Goal: Find specific page/section: Find specific page/section

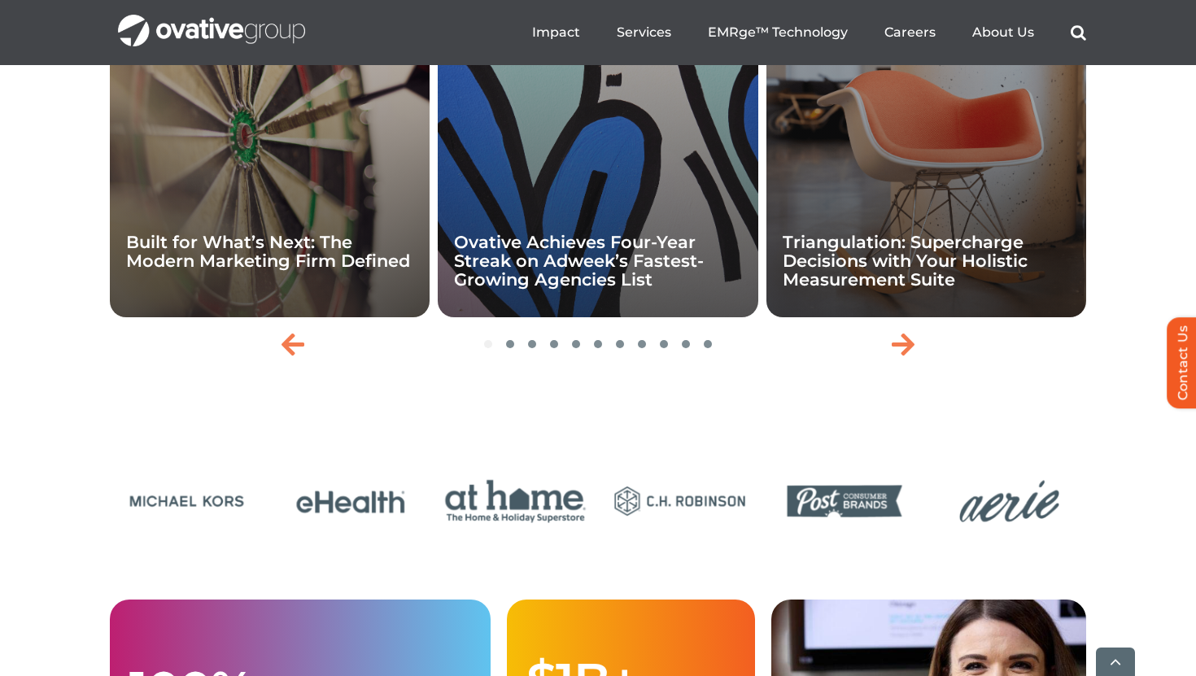
scroll to position [3628, 0]
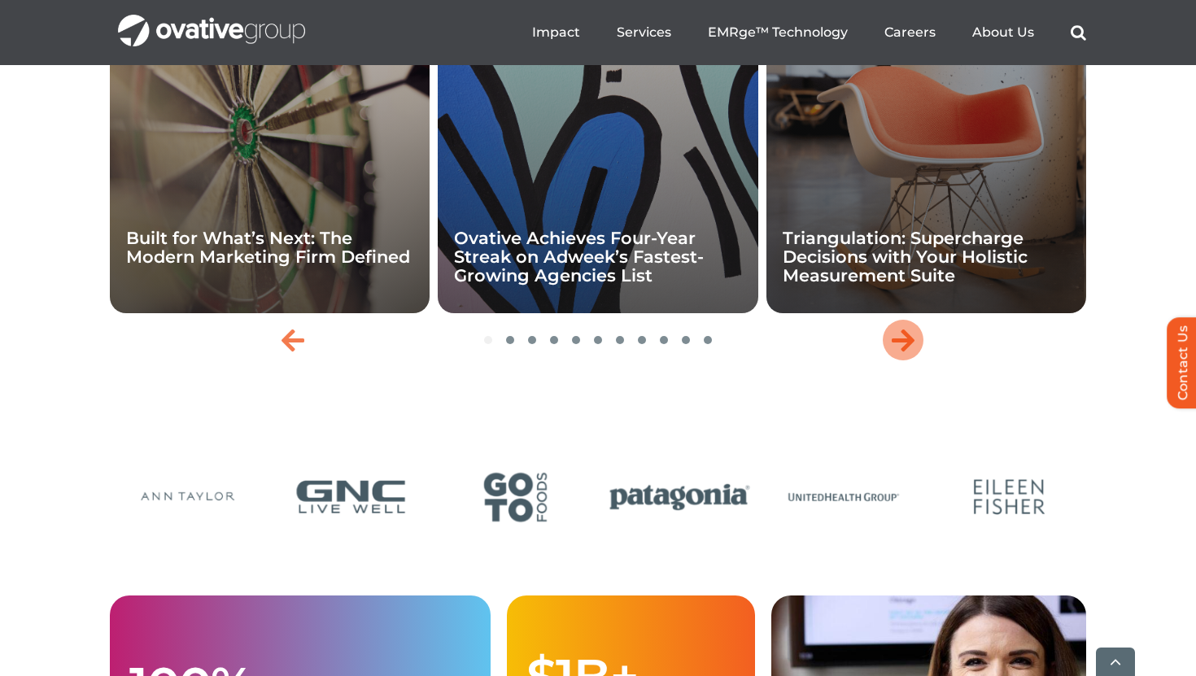
click at [909, 353] on icon "Next slide" at bounding box center [903, 340] width 23 height 26
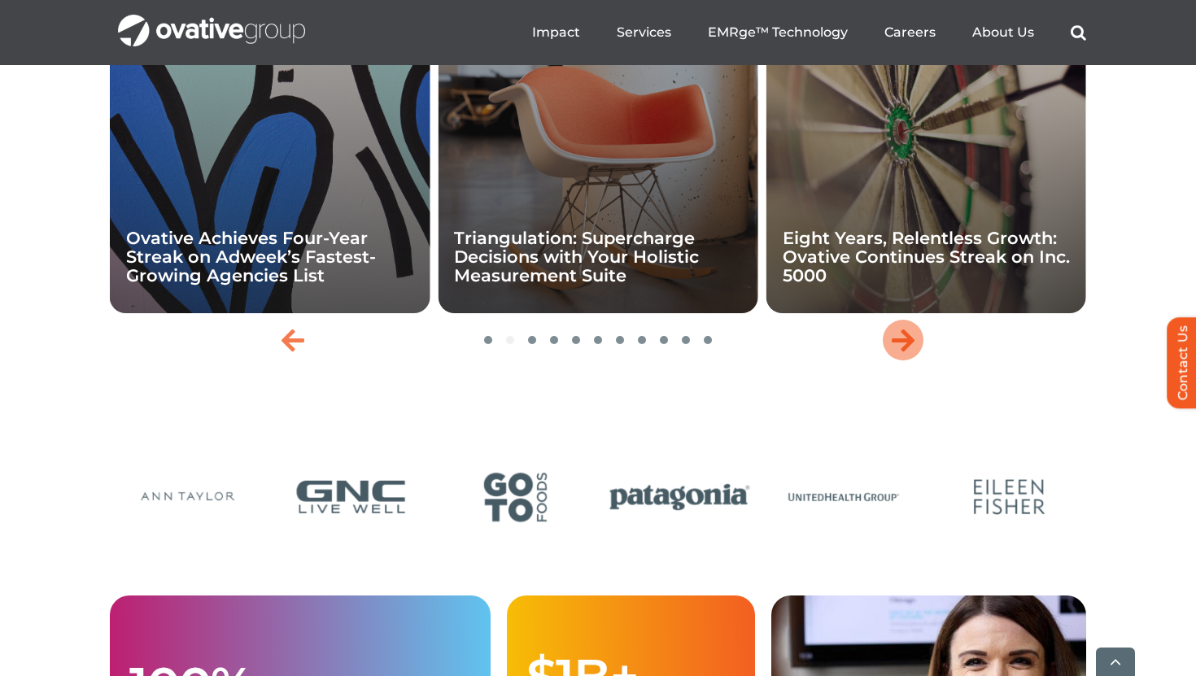
click at [909, 353] on icon "Next slide" at bounding box center [903, 340] width 23 height 26
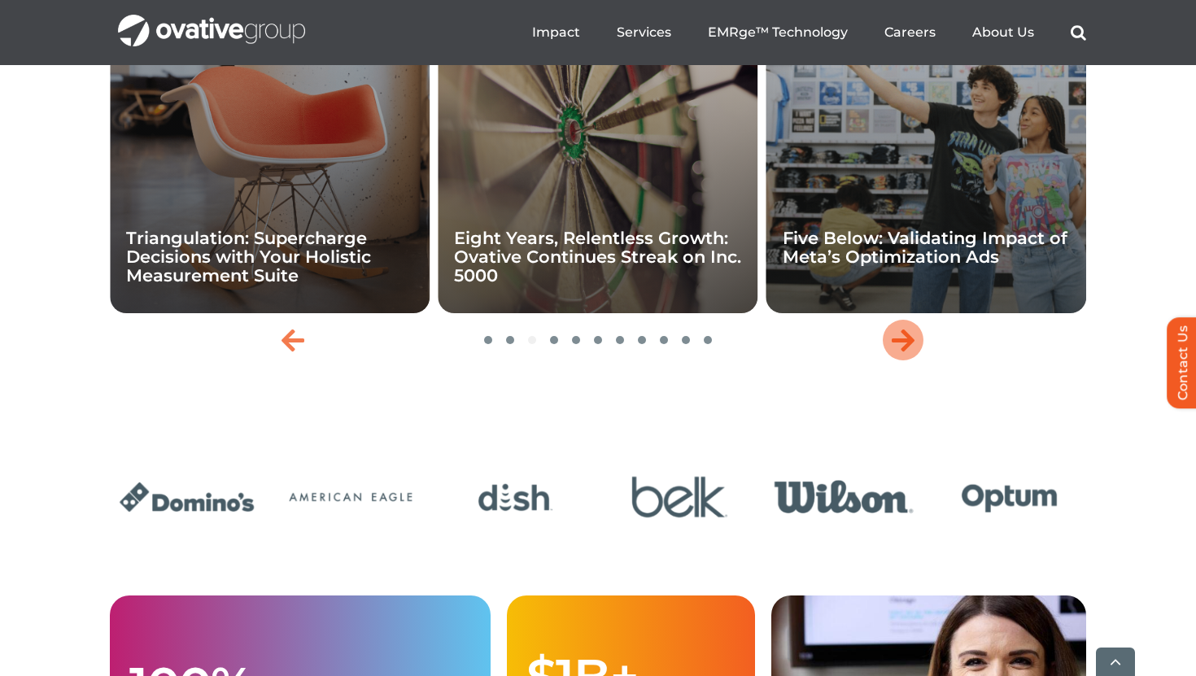
click at [909, 353] on icon "Next slide" at bounding box center [903, 340] width 23 height 26
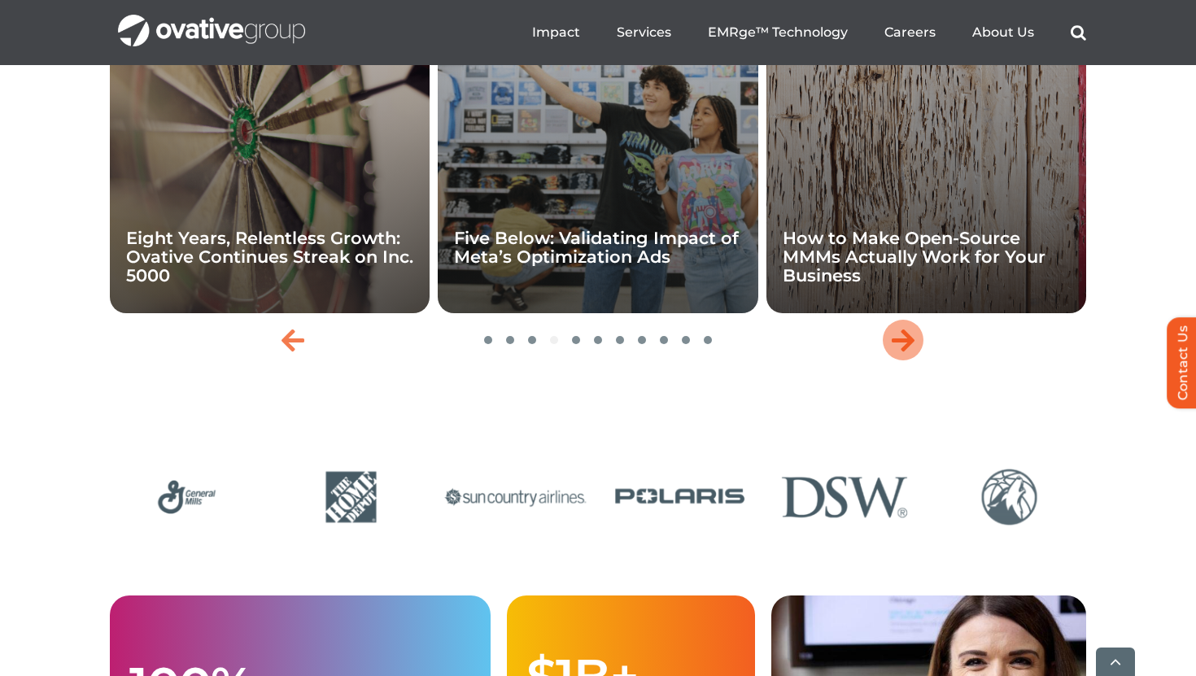
click at [909, 353] on icon "Next slide" at bounding box center [903, 340] width 23 height 26
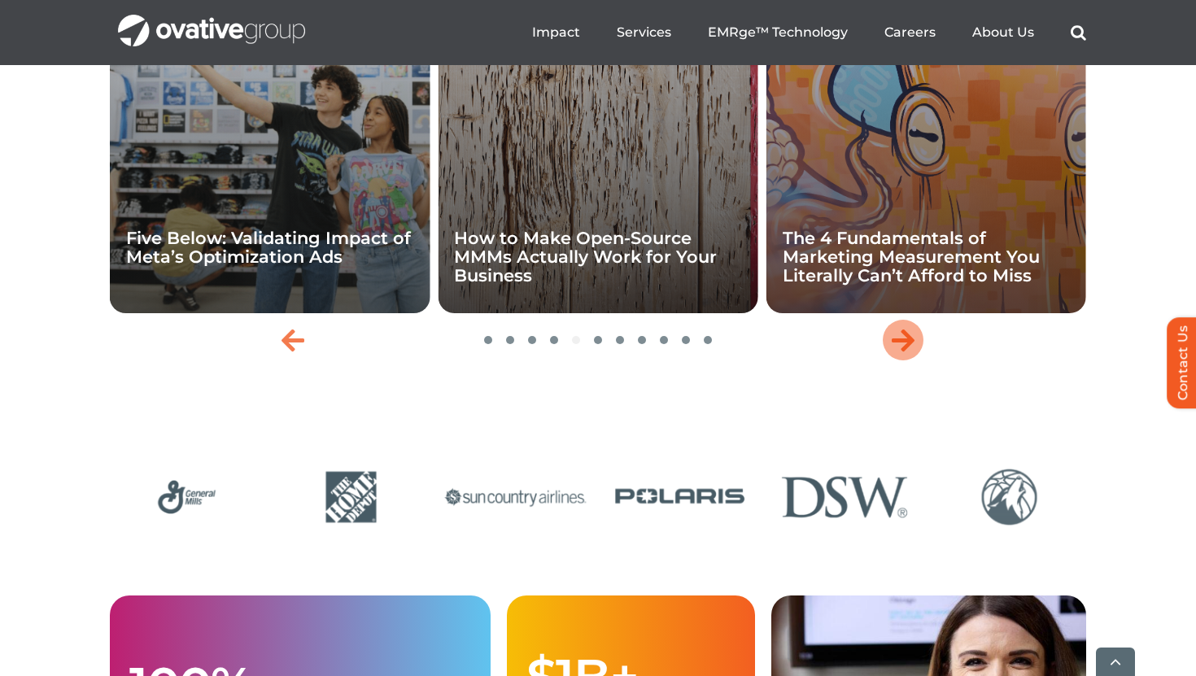
click at [909, 353] on icon "Next slide" at bounding box center [903, 340] width 23 height 26
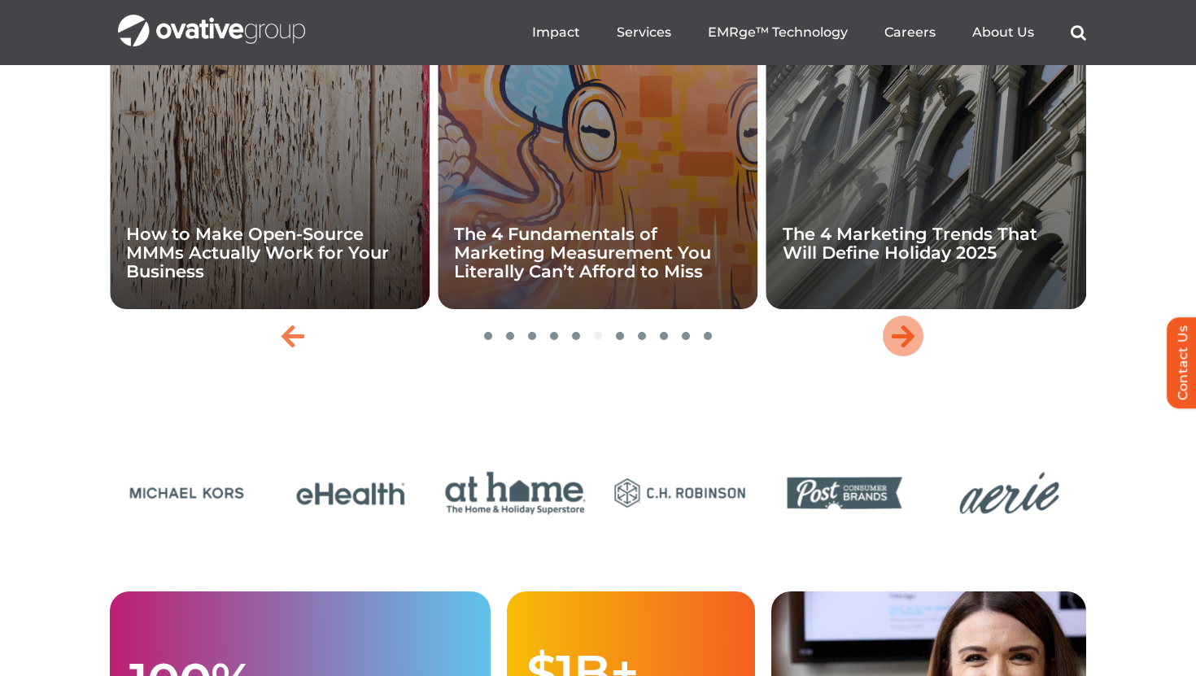
scroll to position [3631, 0]
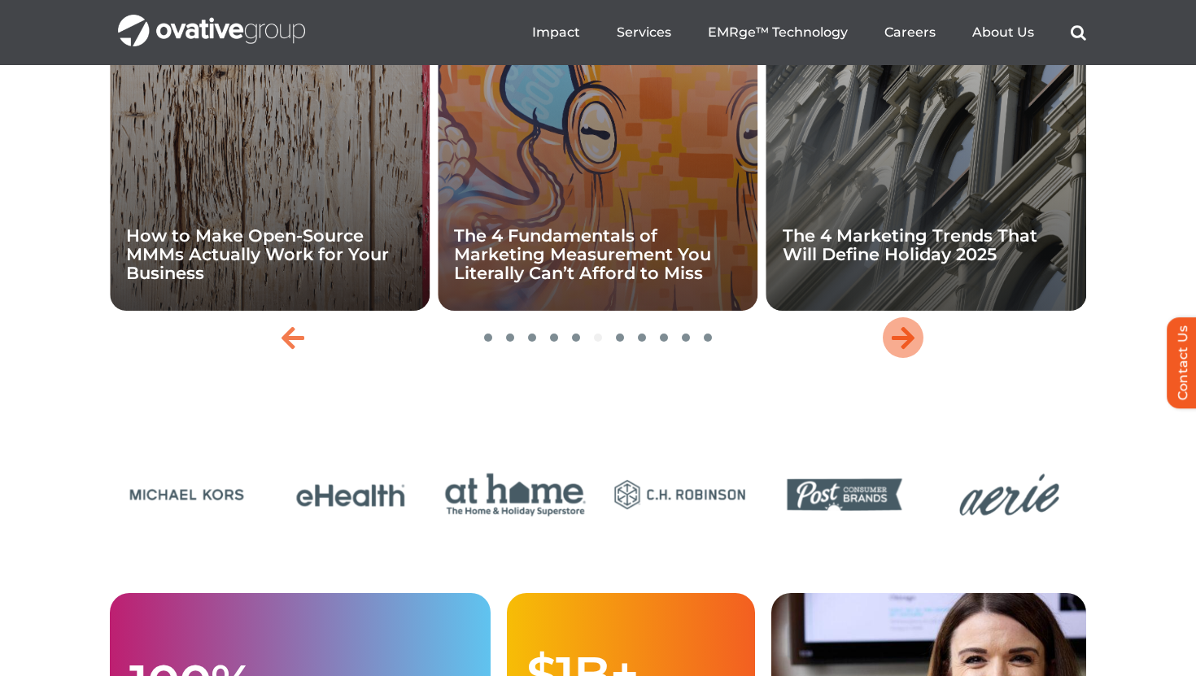
click at [909, 351] on icon "Next slide" at bounding box center [903, 338] width 23 height 26
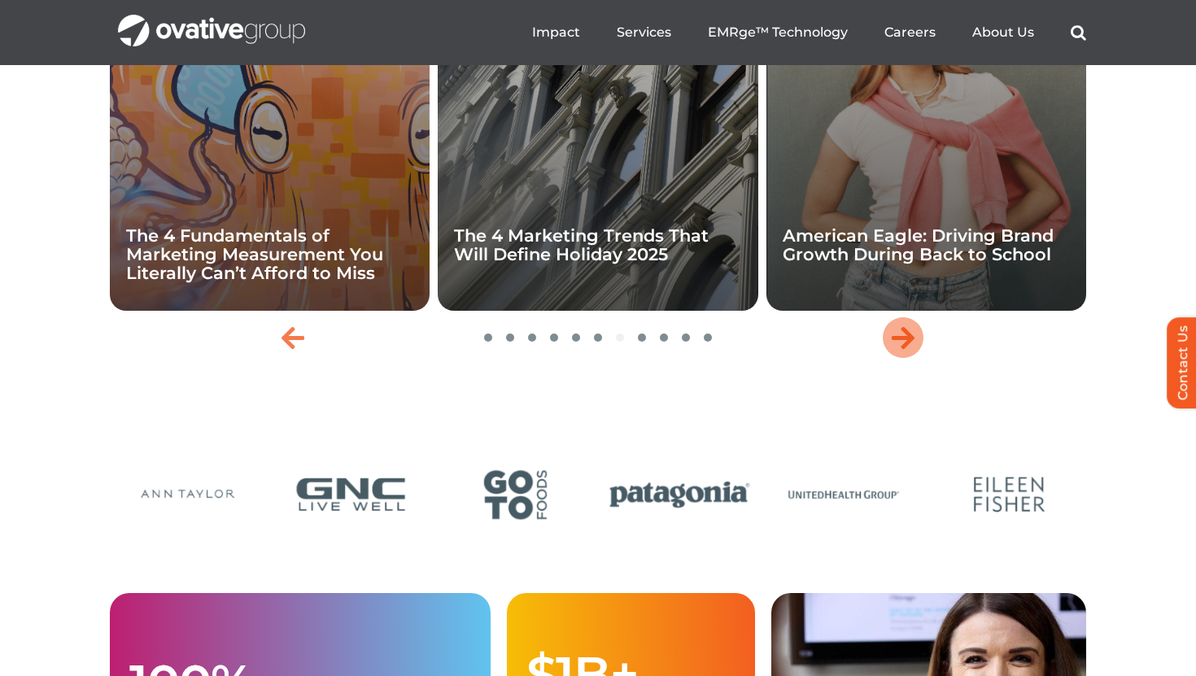
click at [909, 351] on icon "Next slide" at bounding box center [903, 338] width 23 height 26
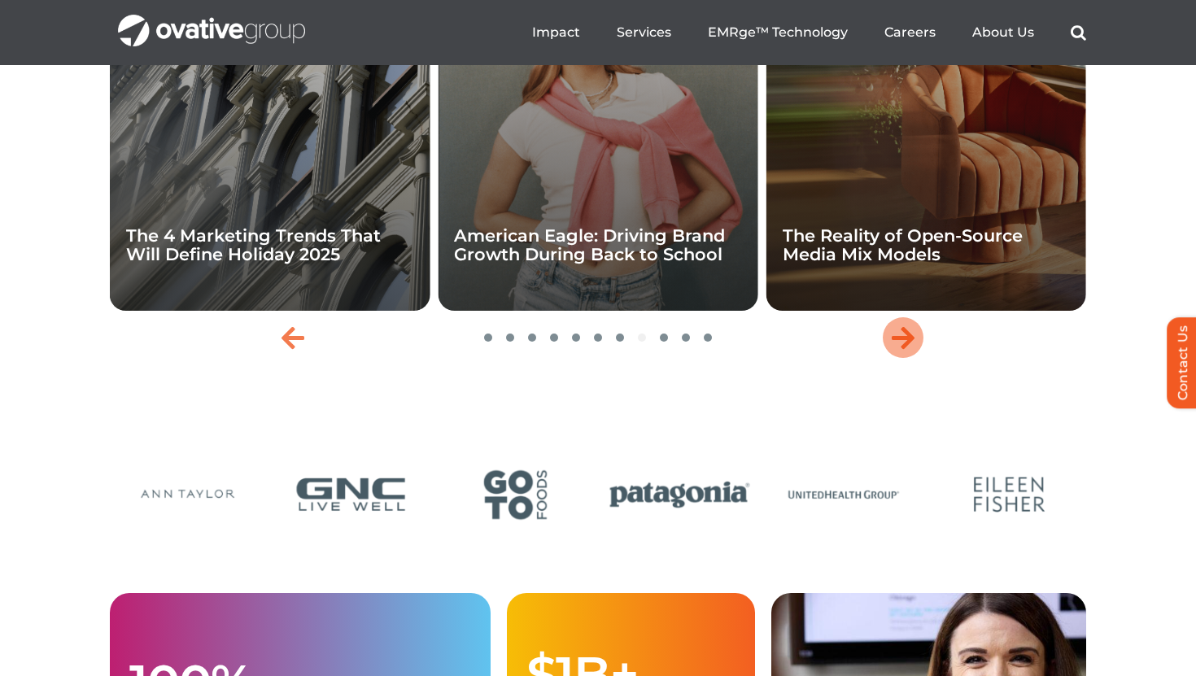
click at [909, 351] on icon "Next slide" at bounding box center [903, 338] width 23 height 26
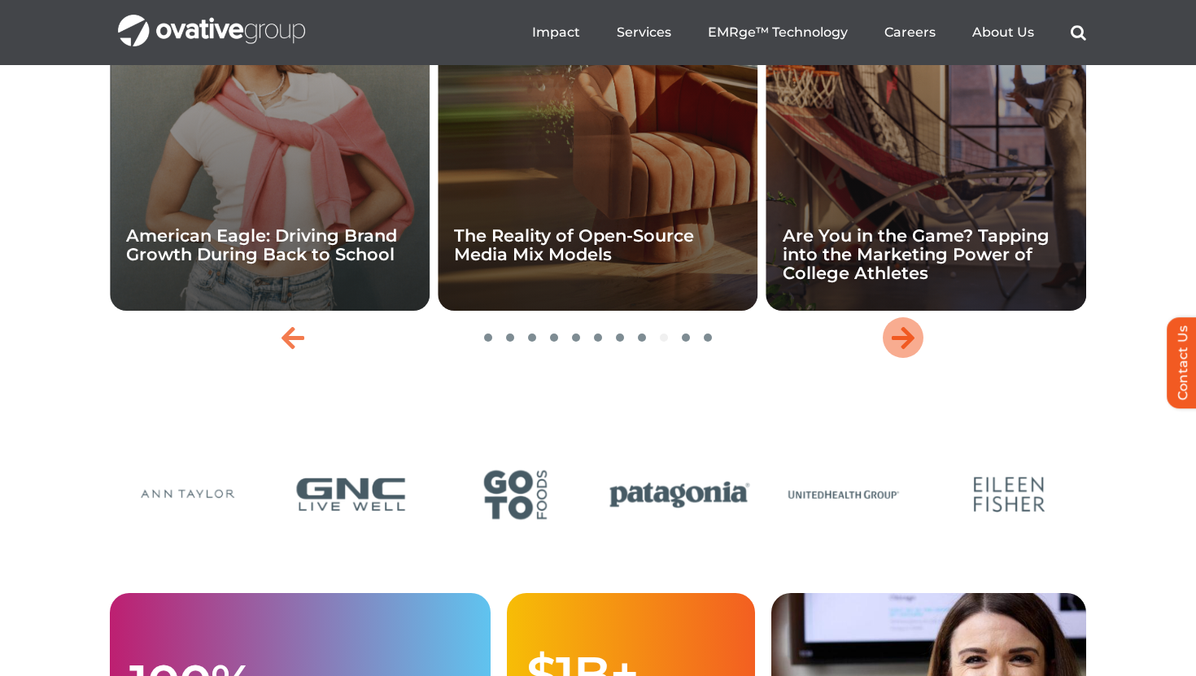
click at [909, 351] on icon "Next slide" at bounding box center [903, 338] width 23 height 26
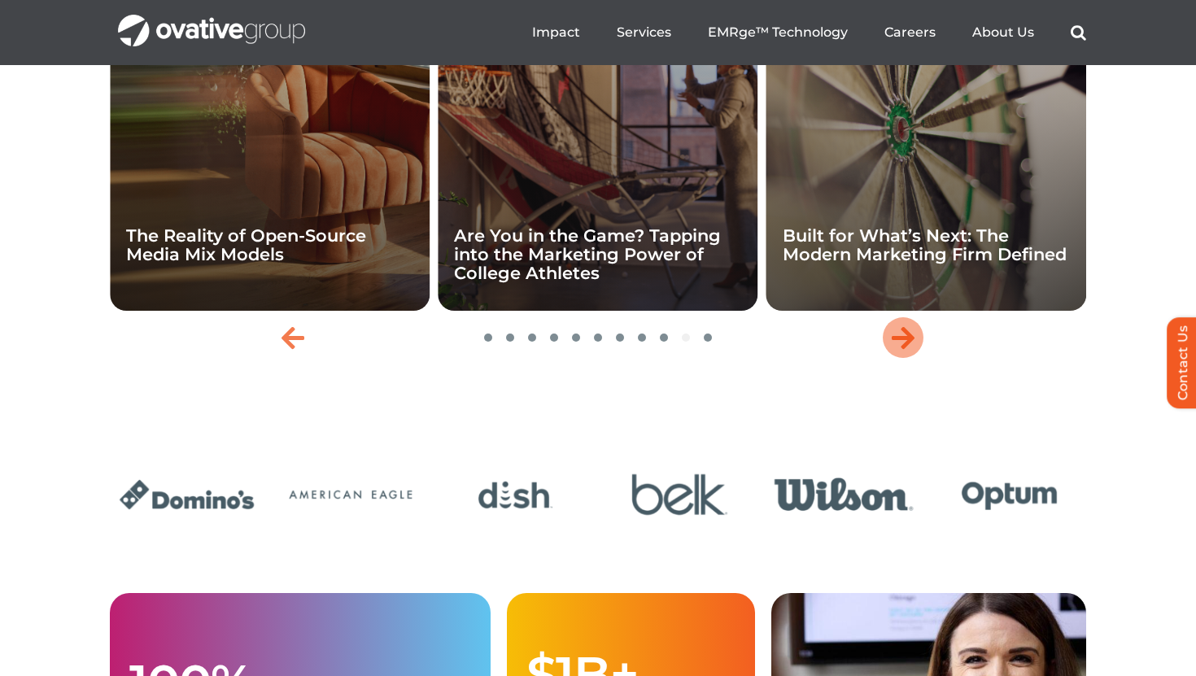
click at [909, 351] on icon "Next slide" at bounding box center [903, 338] width 23 height 26
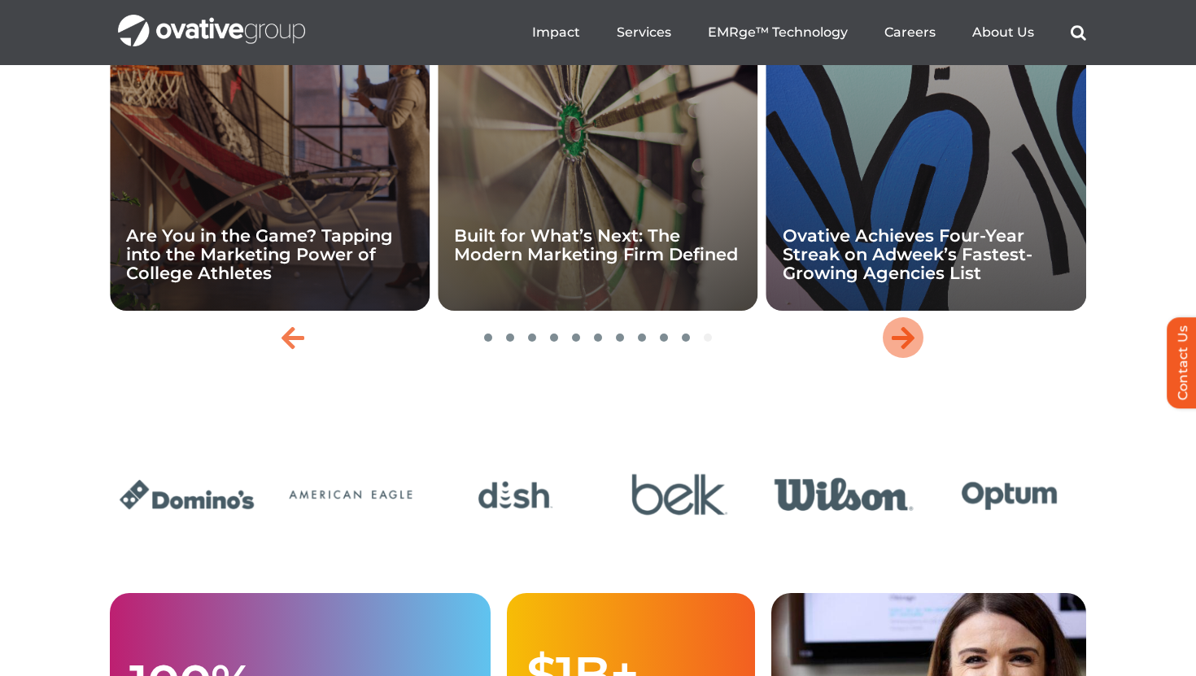
click at [909, 351] on icon "Next slide" at bounding box center [903, 338] width 23 height 26
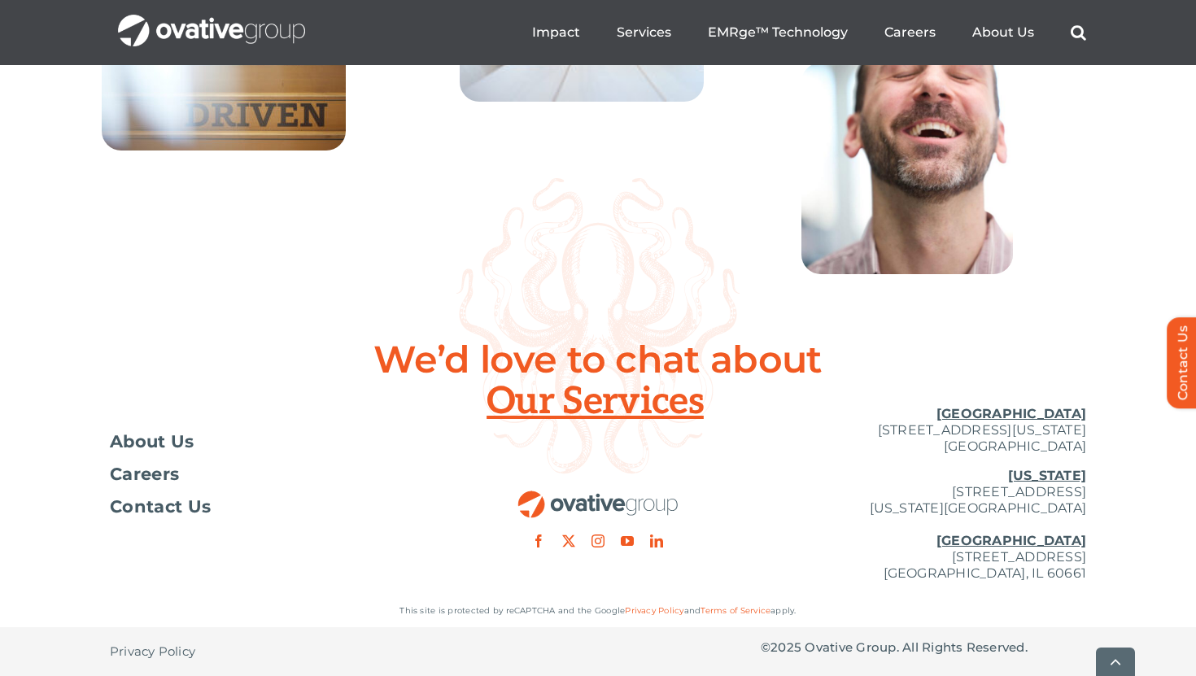
scroll to position [5976, 0]
click at [161, 482] on span "Careers" at bounding box center [144, 474] width 69 height 16
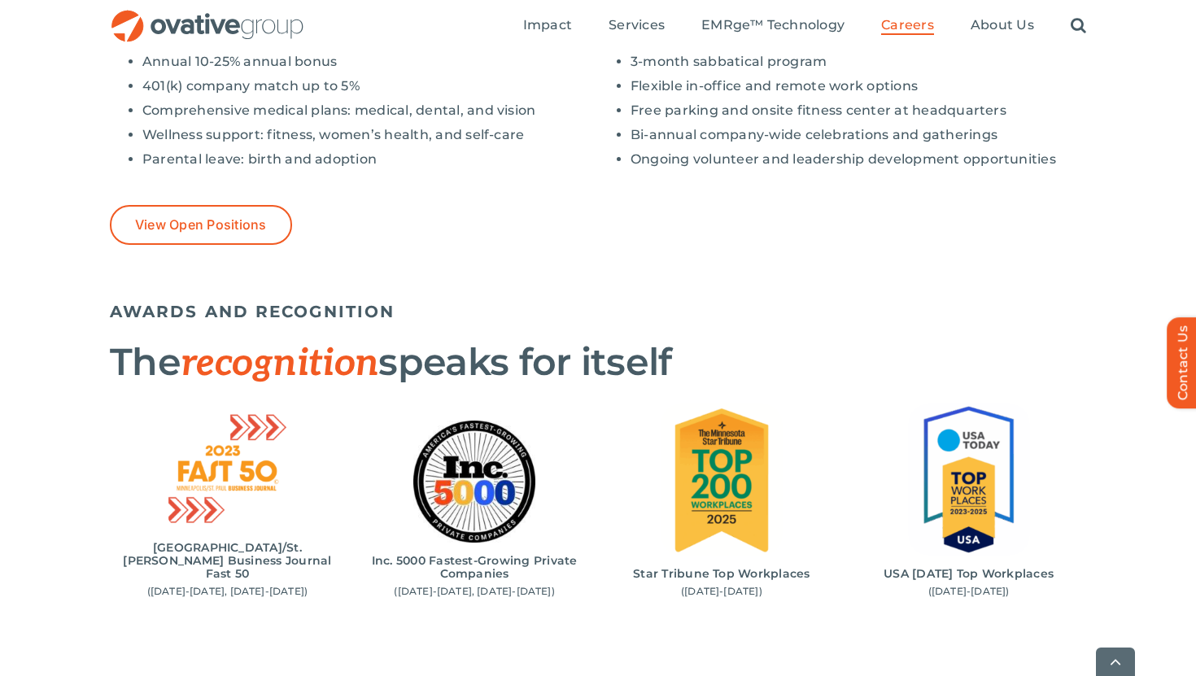
scroll to position [1444, 0]
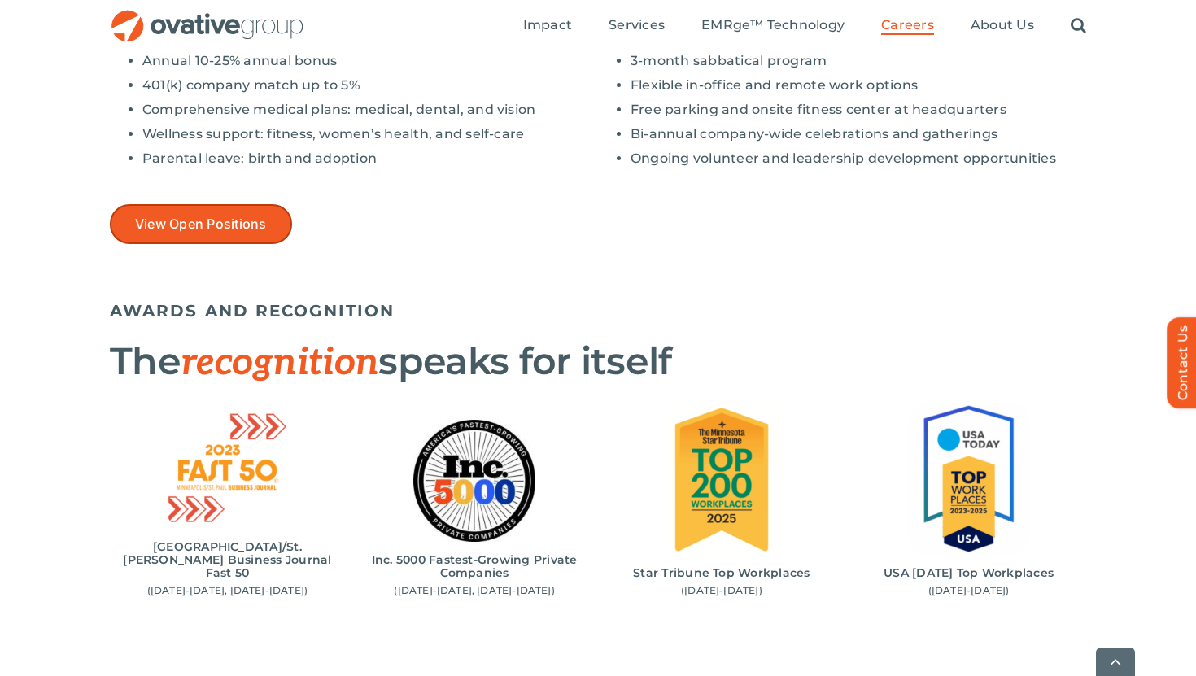
click at [266, 229] on span "View Open Positions" at bounding box center [201, 223] width 132 height 15
